Goal: Find specific page/section: Find specific page/section

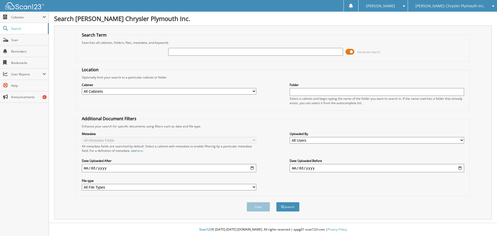
click at [248, 53] on input "text" at bounding box center [255, 52] width 175 height 8
type input "43054"
click at [276, 202] on button "Search" at bounding box center [287, 207] width 23 height 10
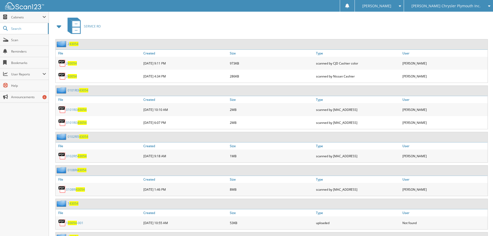
scroll to position [233, 0]
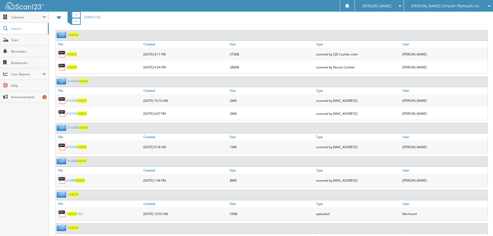
click at [80, 179] on span "43054" at bounding box center [80, 180] width 9 height 4
click at [81, 180] on span "43054" at bounding box center [80, 180] width 9 height 4
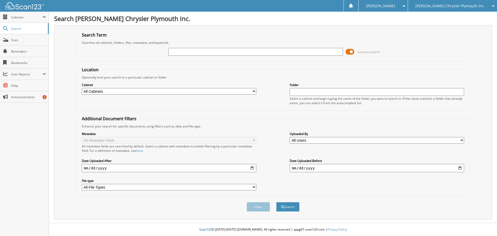
click at [179, 54] on input "text" at bounding box center [255, 52] width 175 height 8
type input "43105"
click at [276, 202] on button "Search" at bounding box center [287, 207] width 23 height 10
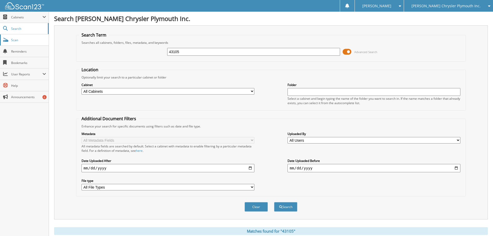
drag, startPoint x: 238, startPoint y: 51, endPoint x: 9, endPoint y: 45, distance: 229.3
click at [120, 51] on div "43105 Advanced Search" at bounding box center [271, 52] width 384 height 14
type input "43120"
click at [274, 202] on button "Search" at bounding box center [285, 207] width 23 height 10
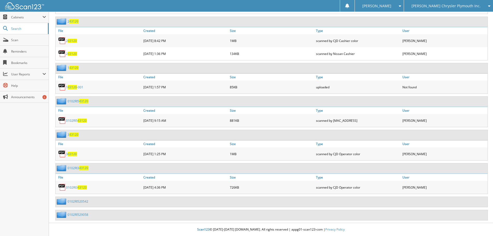
scroll to position [267, 0]
